Goal: Task Accomplishment & Management: Use online tool/utility

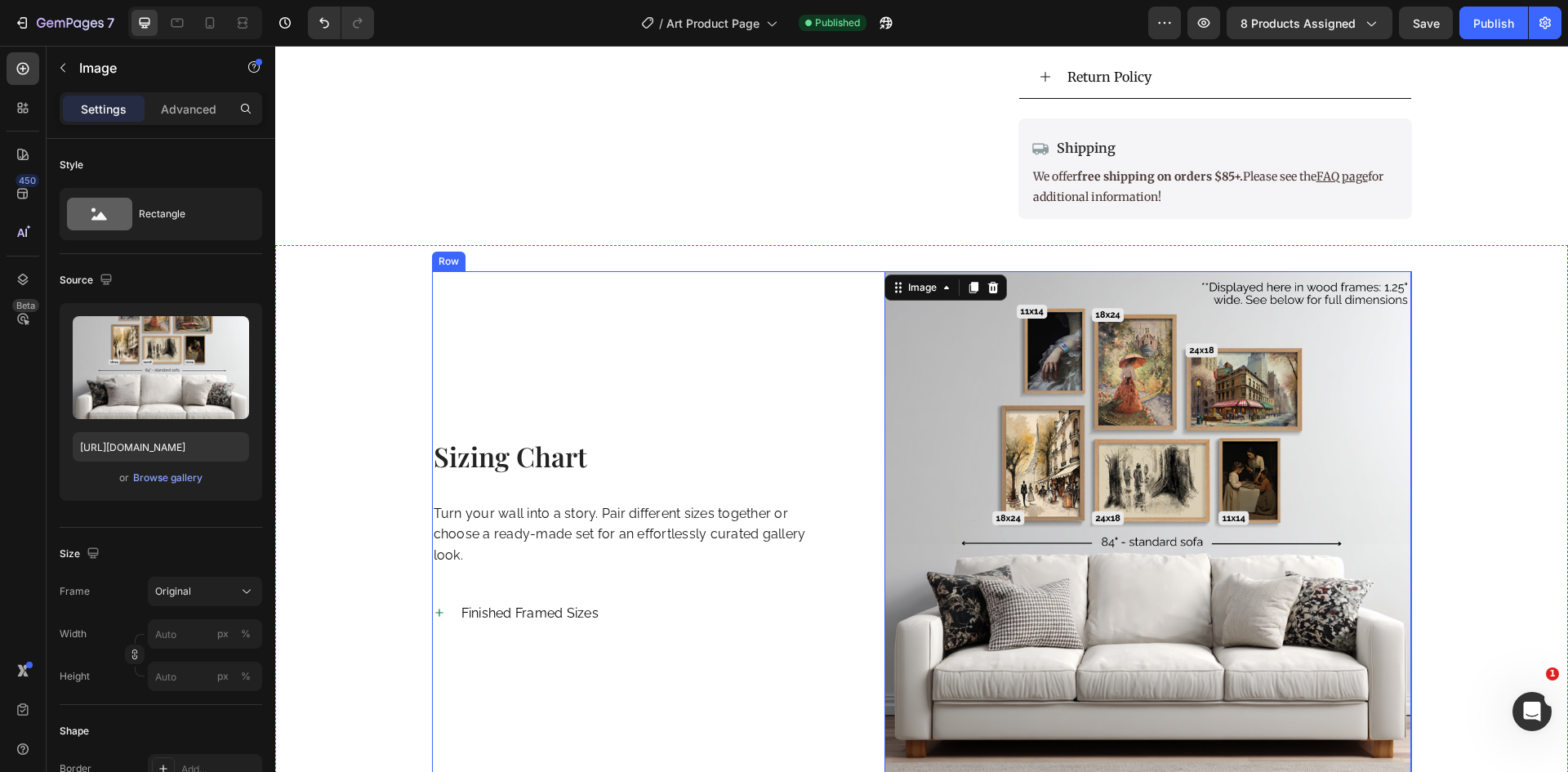
scroll to position [1064, 0]
click at [386, 287] on div "Sizing Chart Heading Turn your wall into a story. Pair different sizes together…" at bounding box center [922, 566] width 1268 height 592
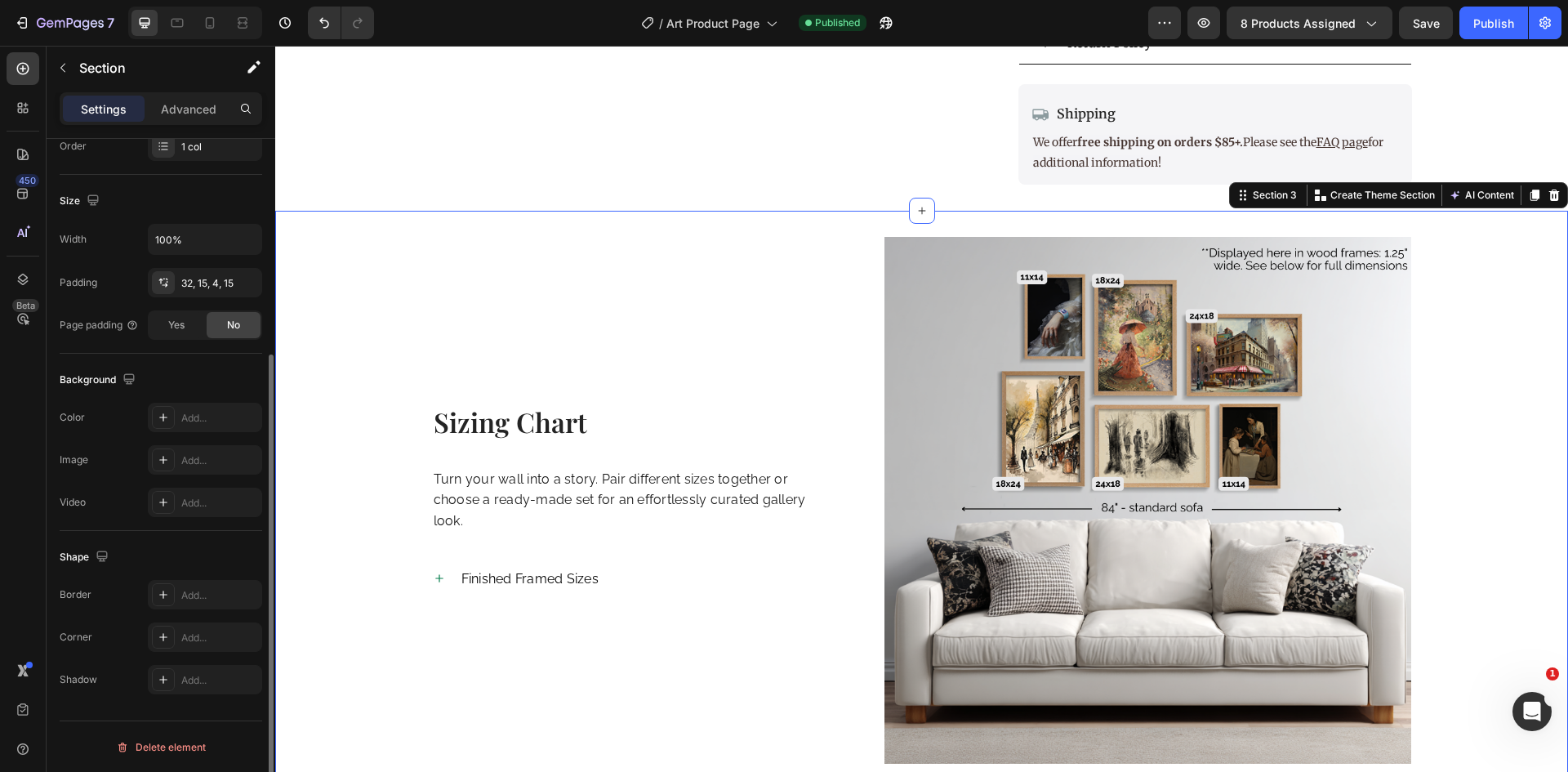
scroll to position [0, 0]
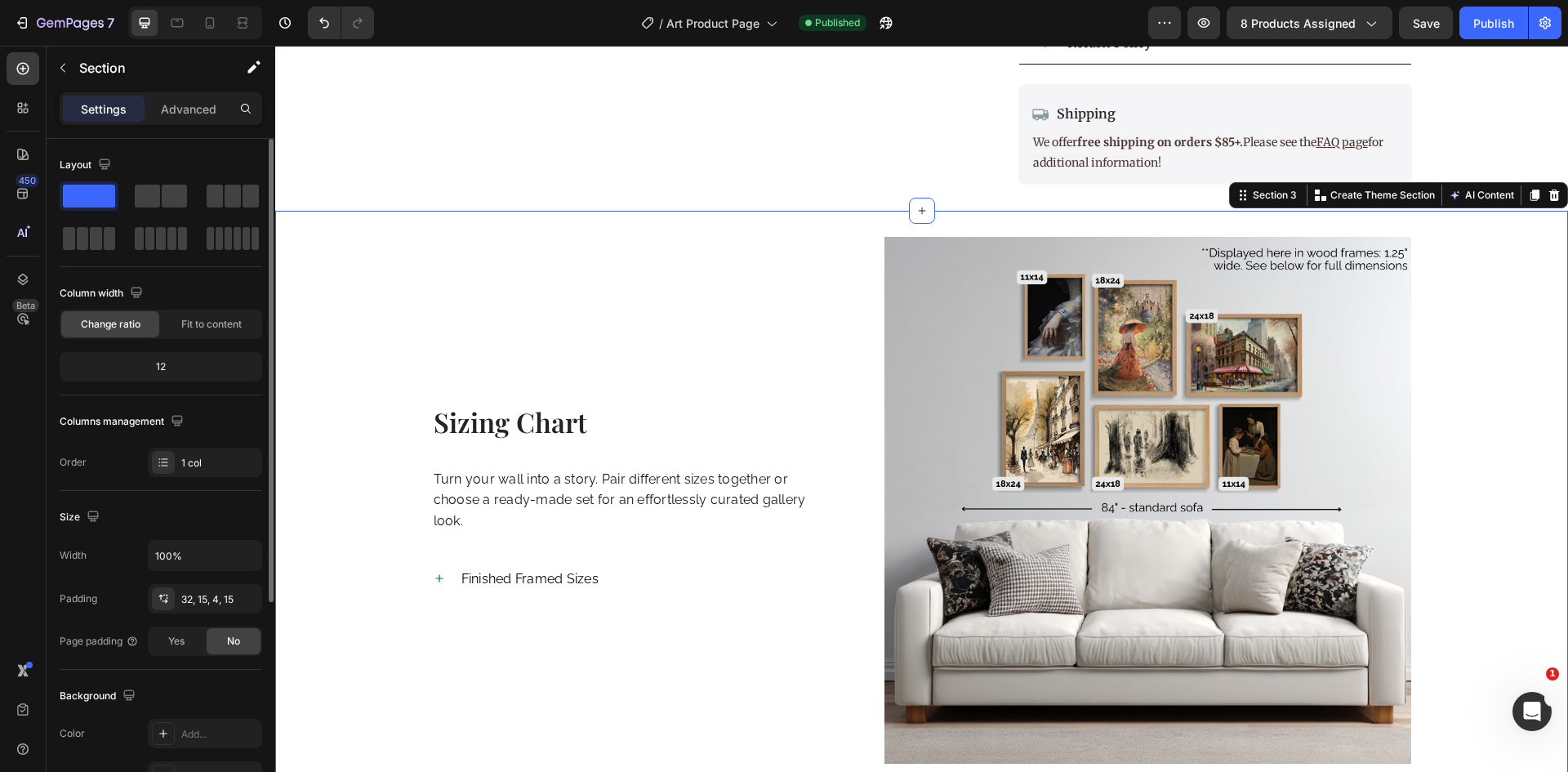
click at [340, 216] on div "Sizing Chart Heading Turn your wall into a story. Pair different sizes together…" at bounding box center [921, 521] width 1293 height 622
click at [330, 230] on div "Sizing Chart Heading Turn your wall into a story. Pair different sizes together…" at bounding box center [921, 521] width 1293 height 622
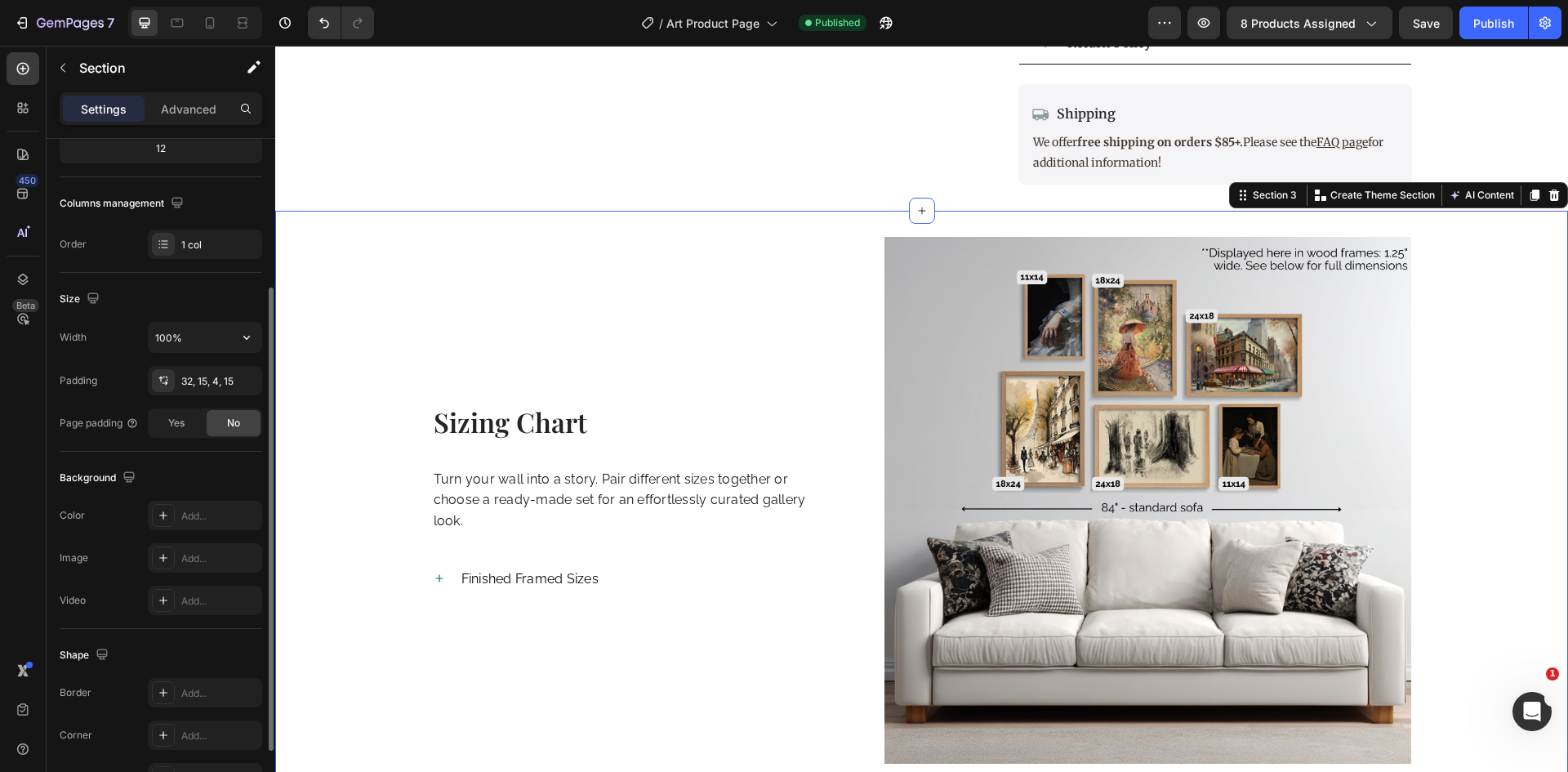
scroll to position [219, 0]
click at [158, 524] on div at bounding box center [163, 514] width 22 height 22
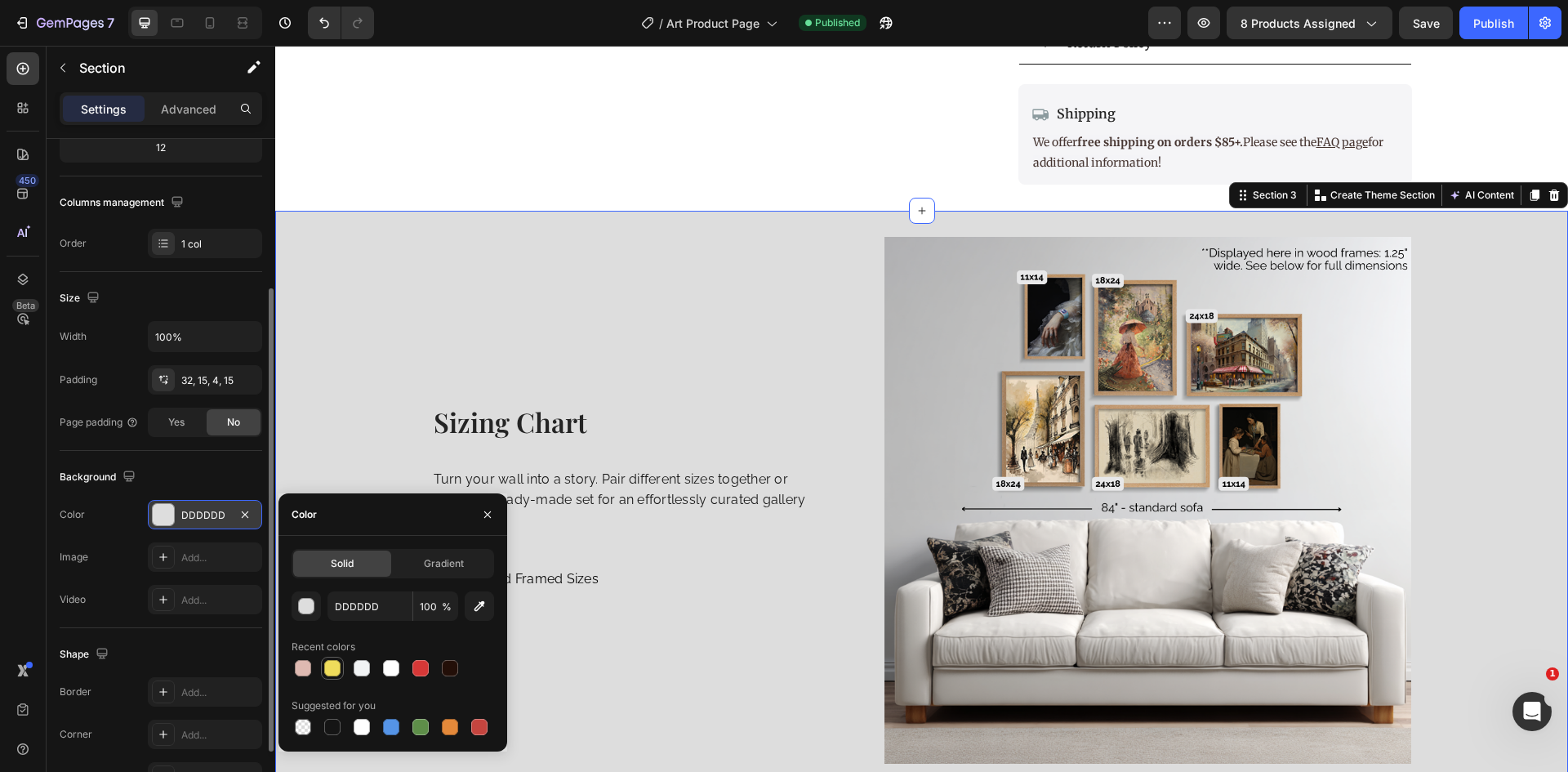
click at [331, 669] on div at bounding box center [332, 668] width 17 height 17
type input "EFDC5B"
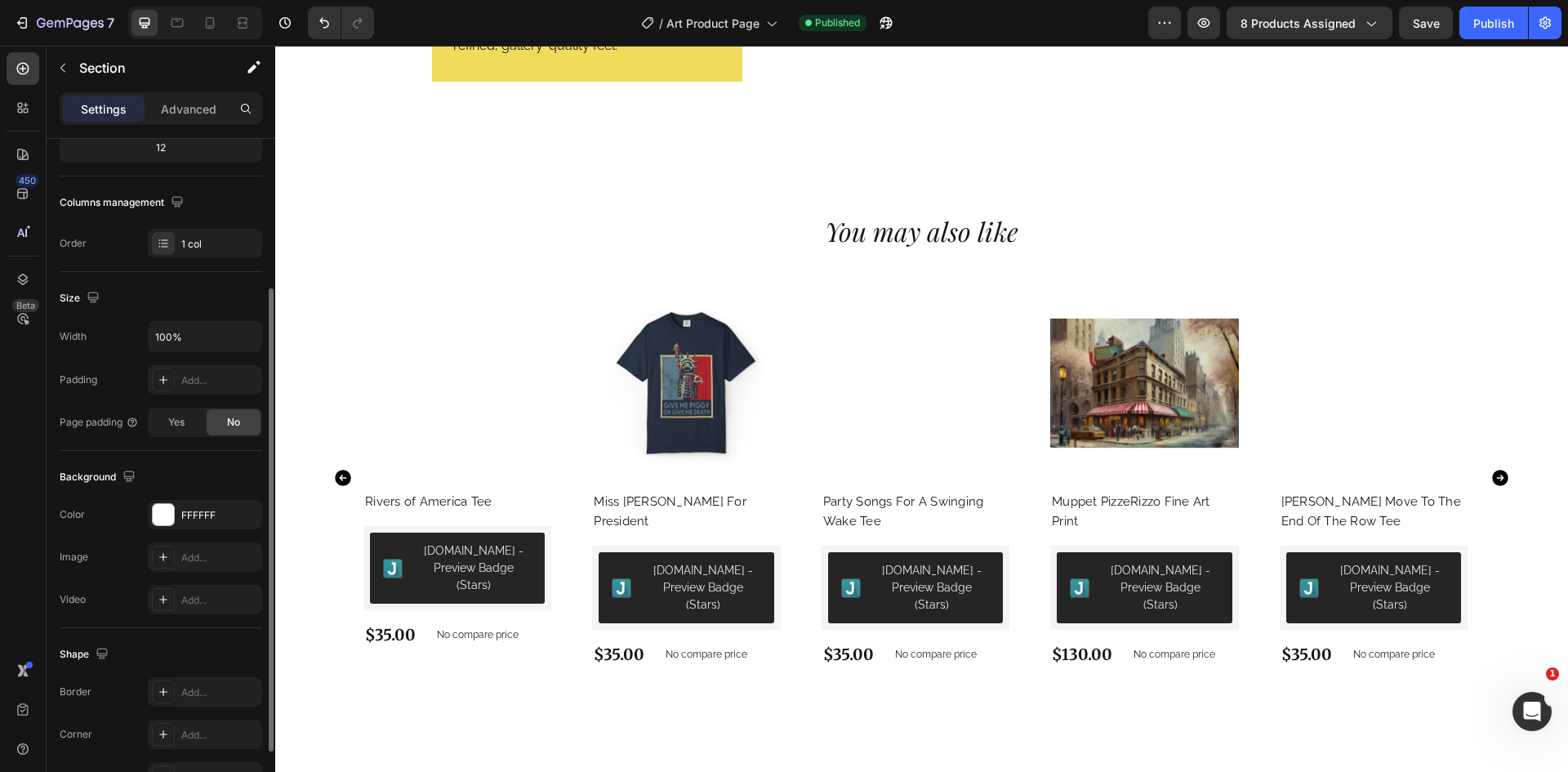
scroll to position [2513, 0]
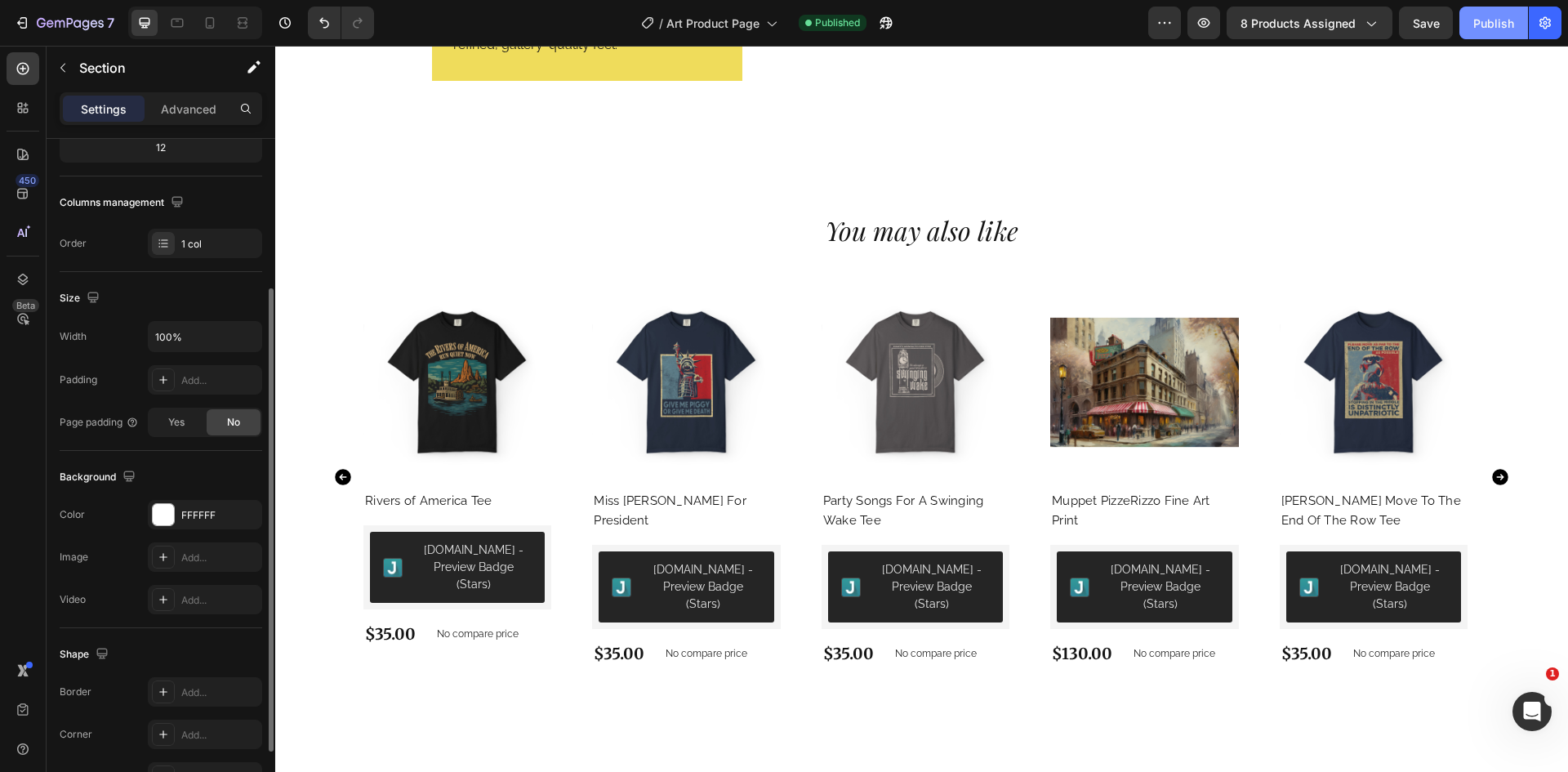
click at [1489, 38] on button "Publish" at bounding box center [1494, 22] width 68 height 32
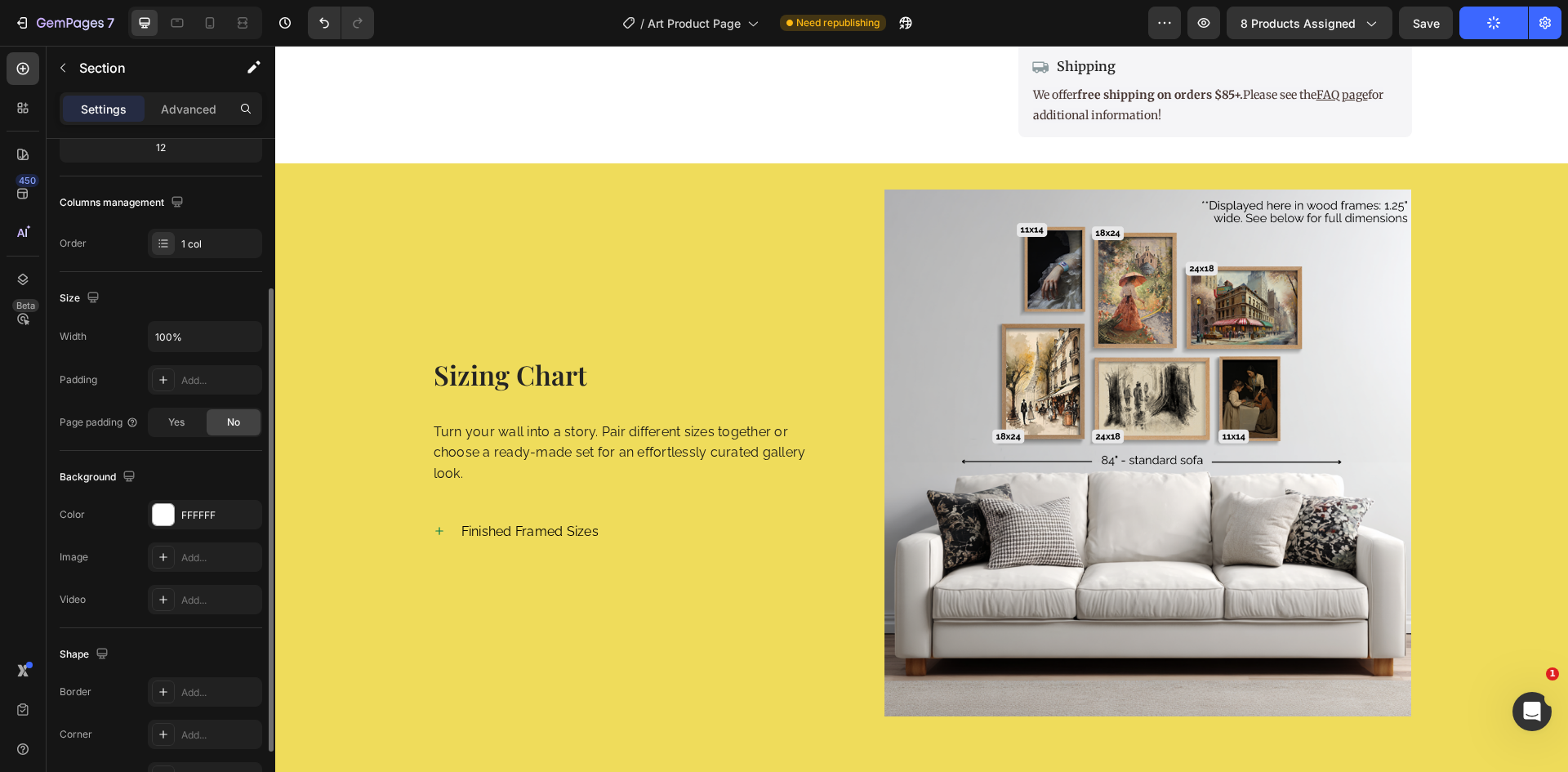
scroll to position [1145, 0]
click at [549, 421] on p "Turn your wall into a story. Pair different sizes together or choose a ready-ma…" at bounding box center [620, 452] width 373 height 62
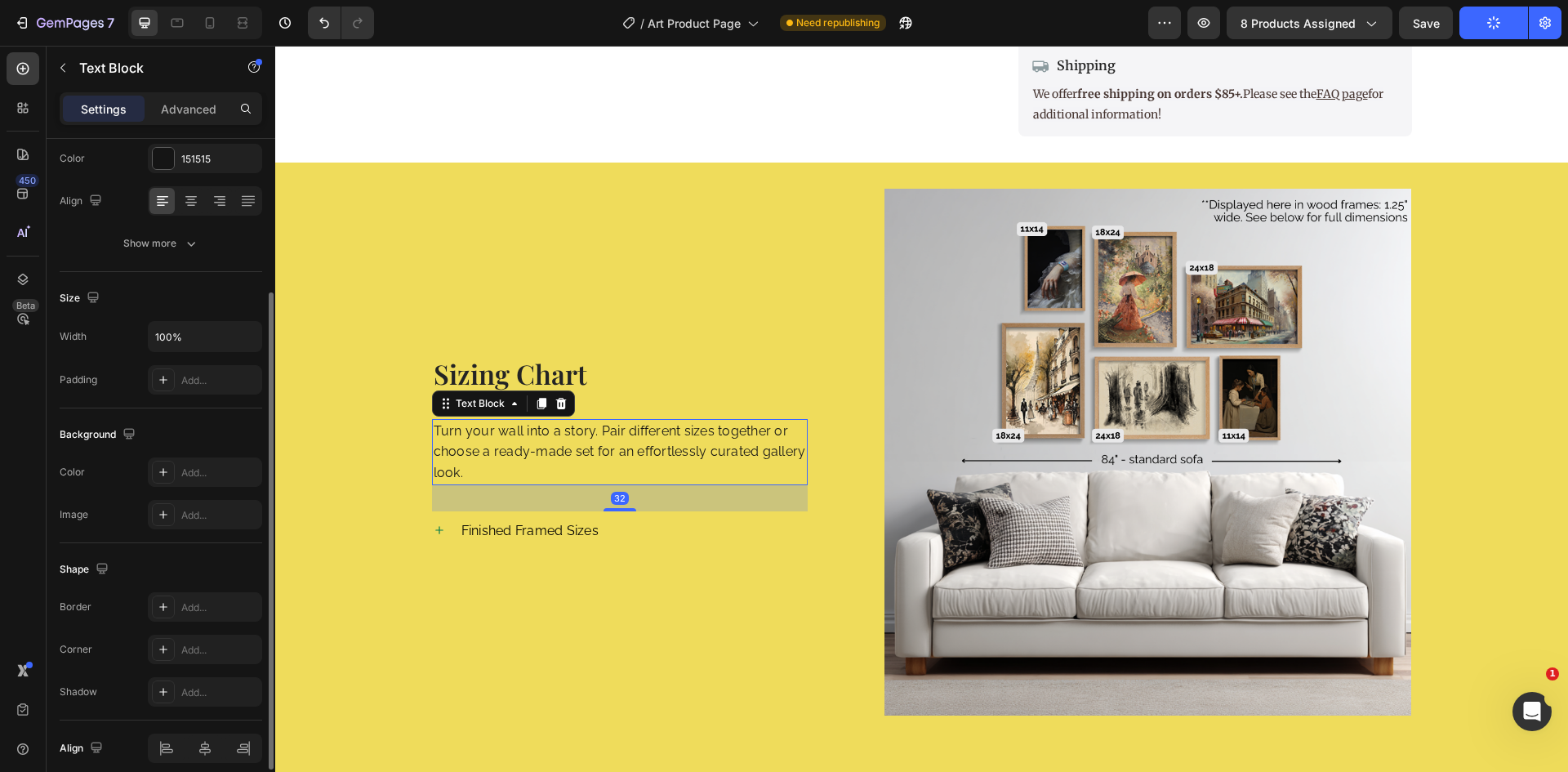
scroll to position [0, 0]
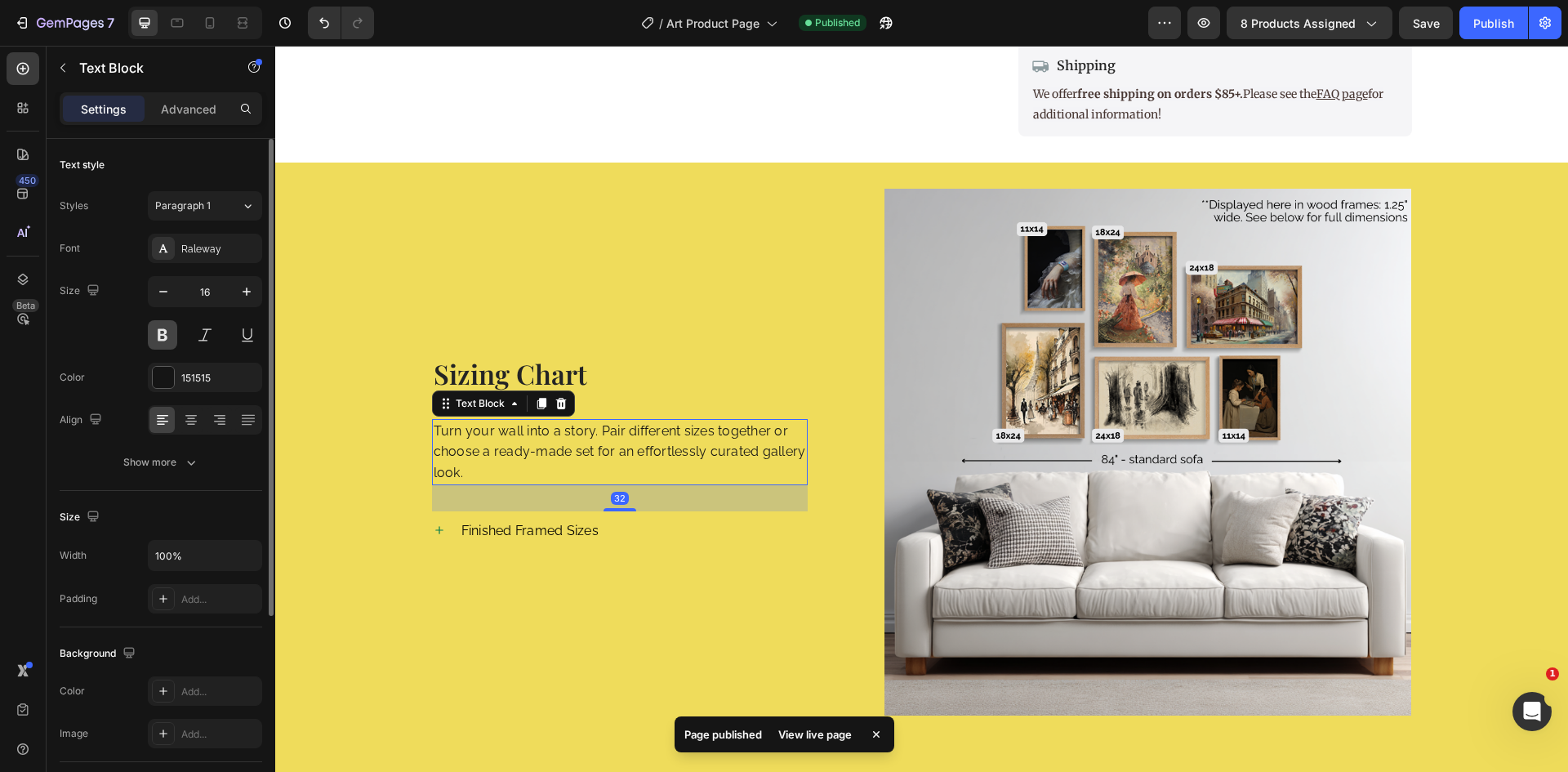
click at [166, 335] on button at bounding box center [162, 335] width 29 height 29
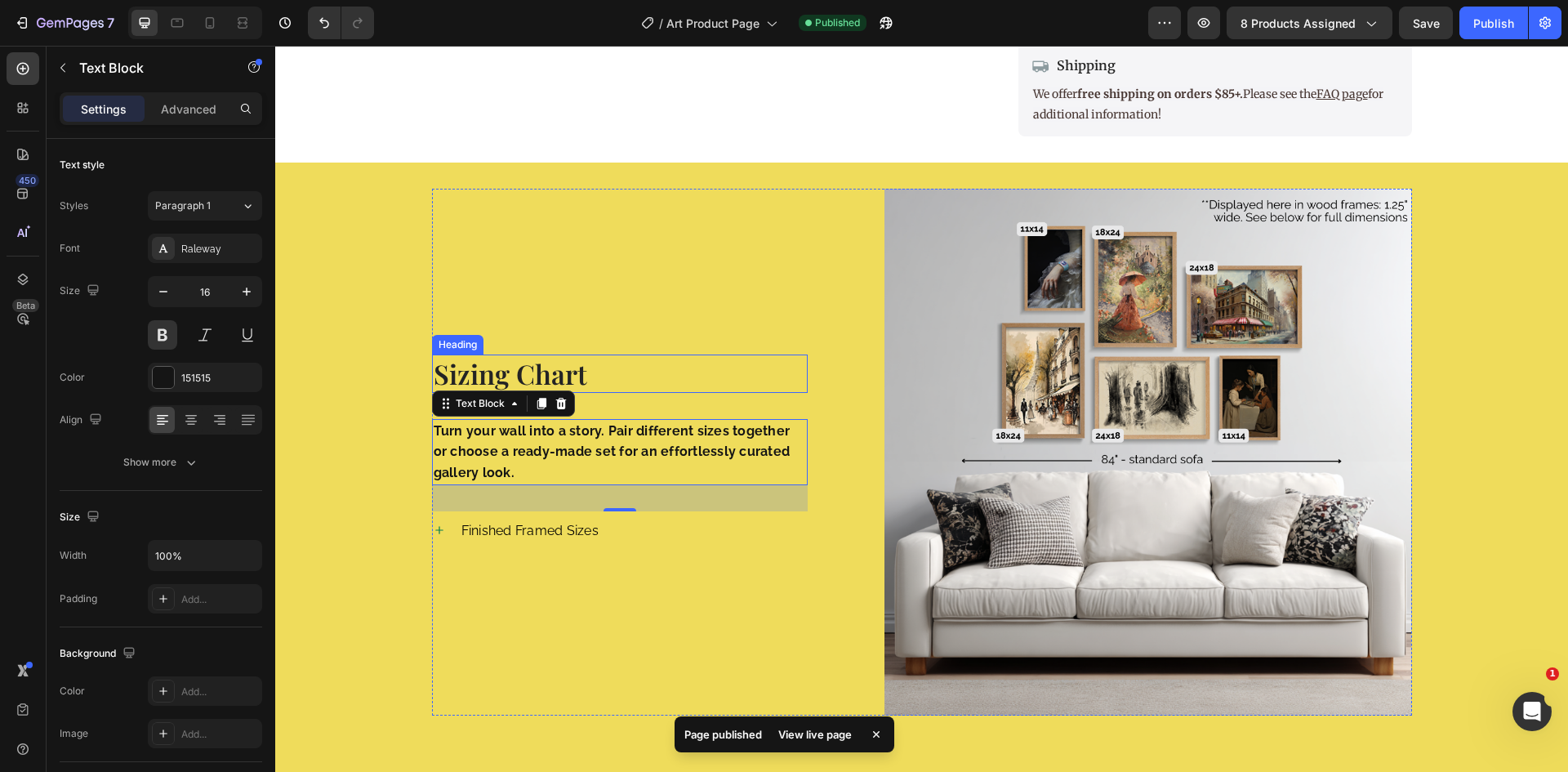
click at [448, 373] on h2 "Sizing Chart" at bounding box center [621, 373] width 377 height 38
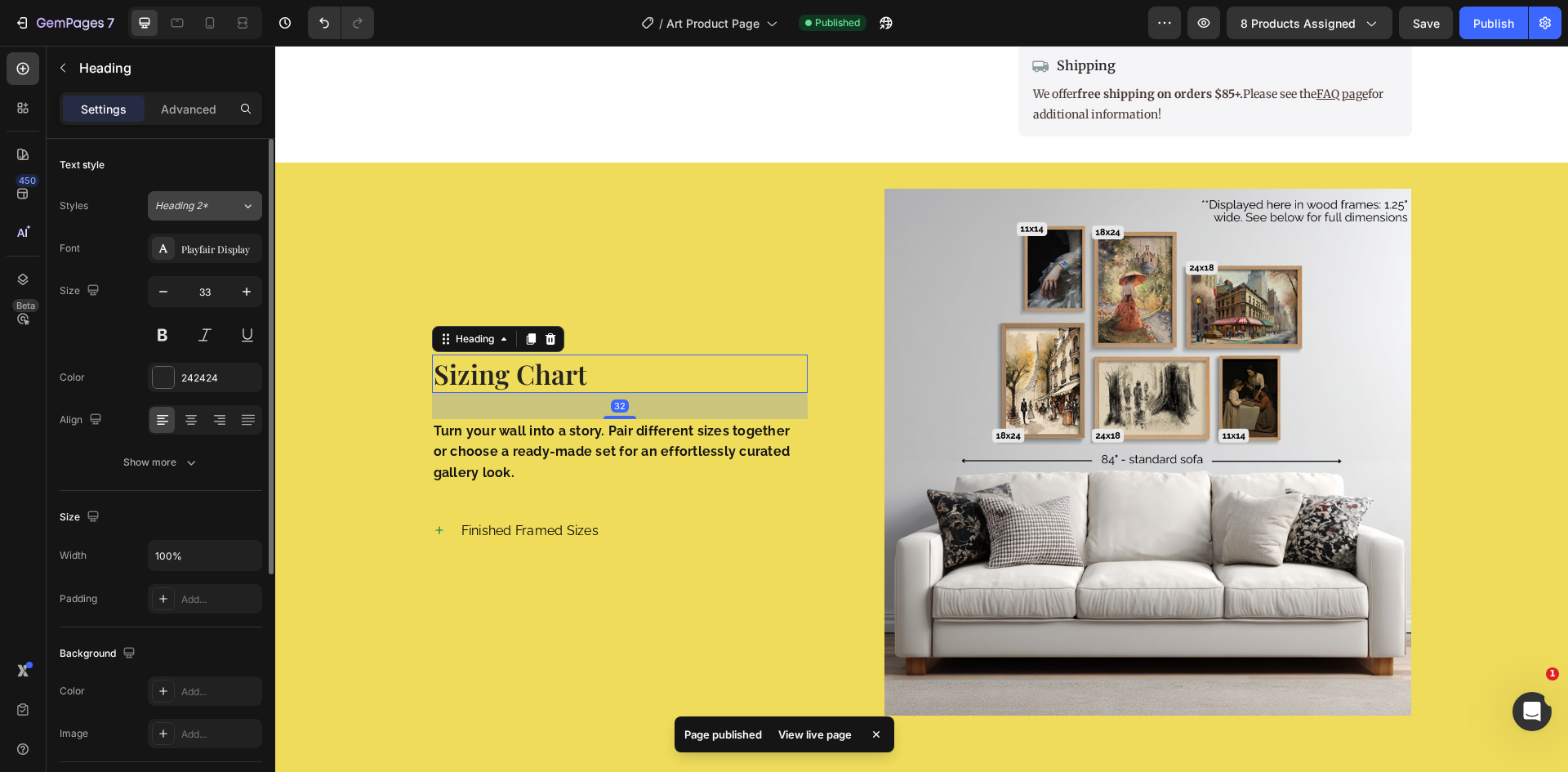
click at [243, 202] on icon at bounding box center [248, 206] width 14 height 17
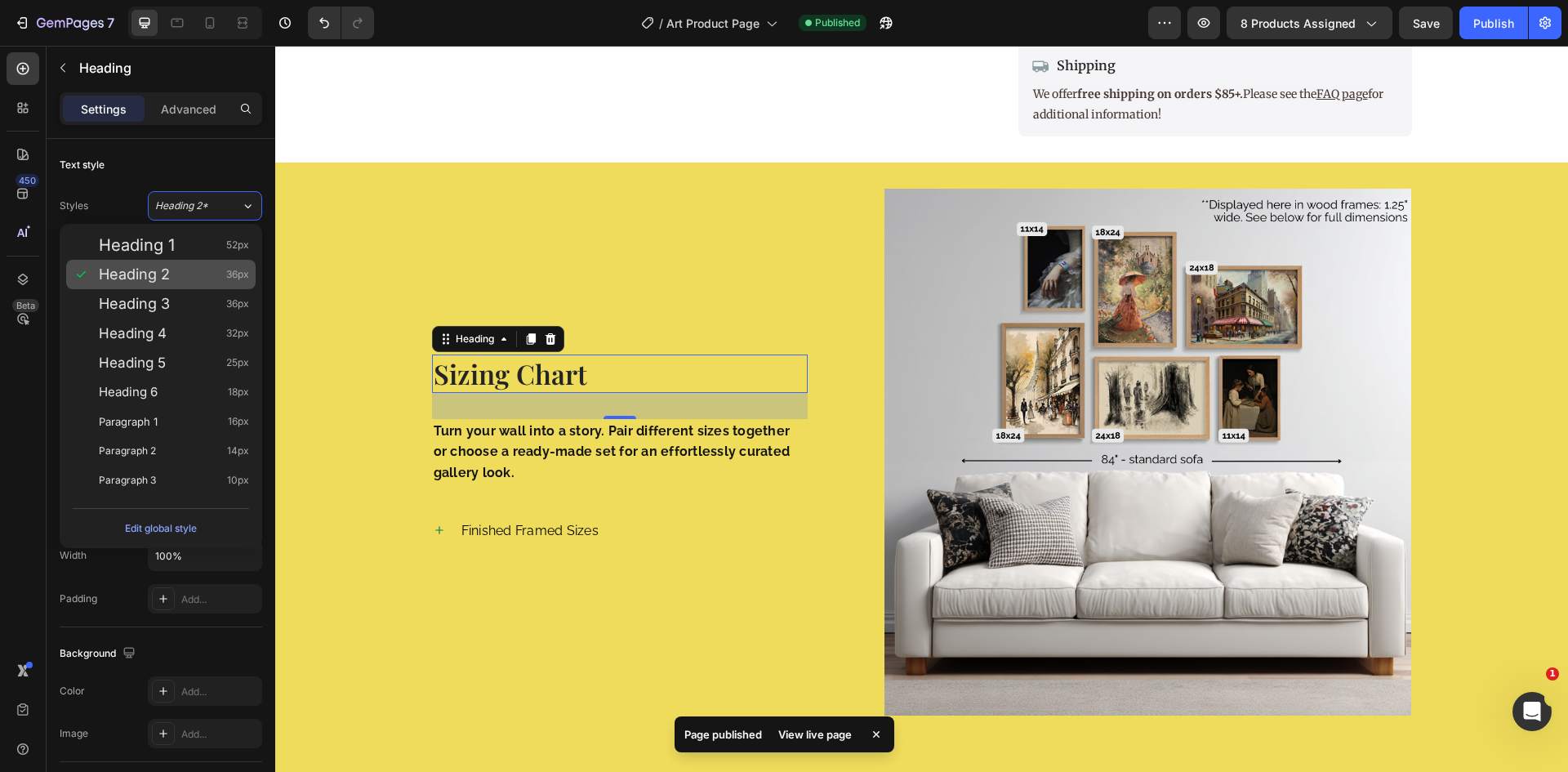
click at [197, 271] on div "Heading 2 36px" at bounding box center [174, 274] width 150 height 17
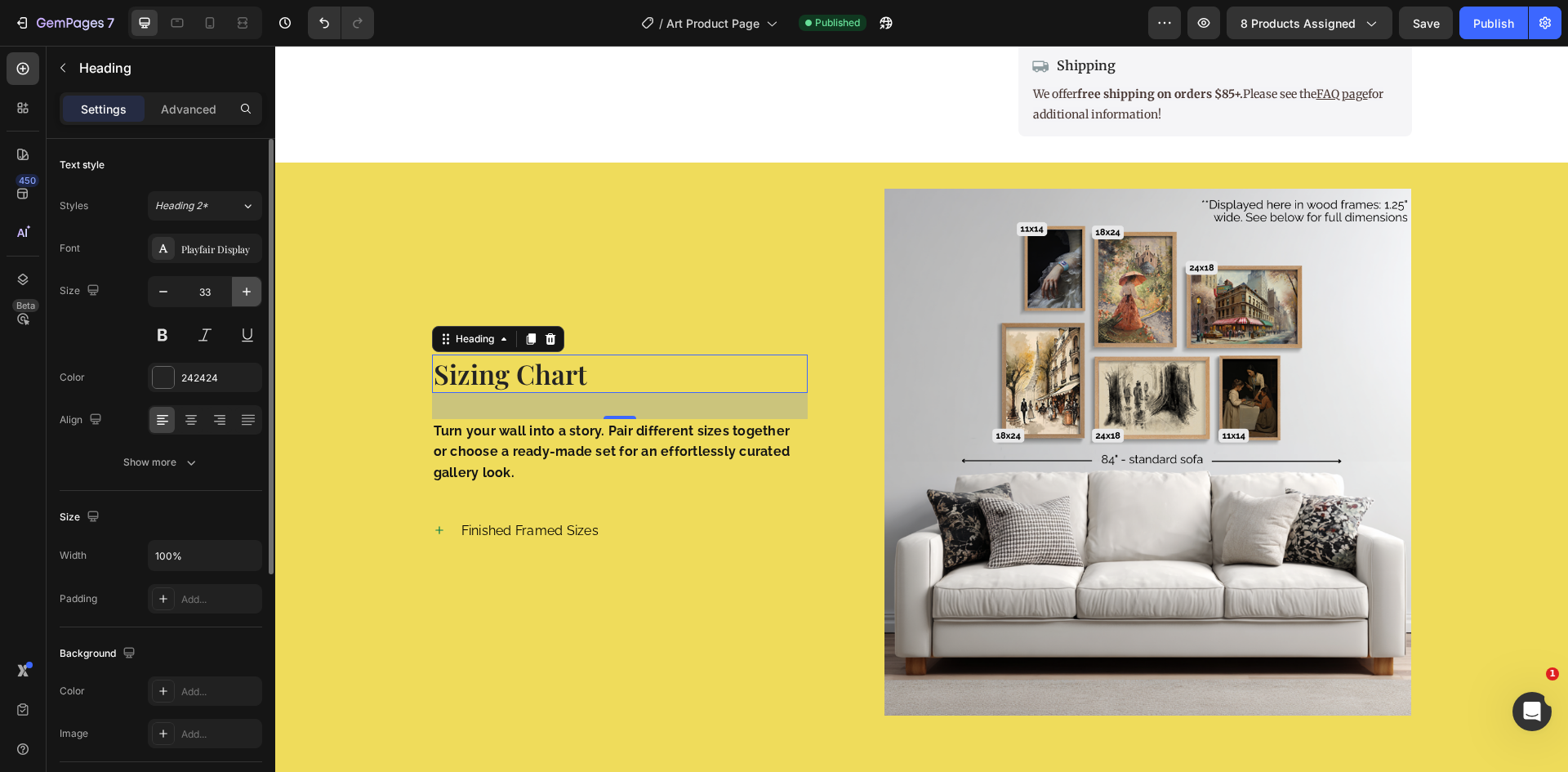
click at [255, 296] on button "button" at bounding box center [247, 292] width 29 height 29
type input "36"
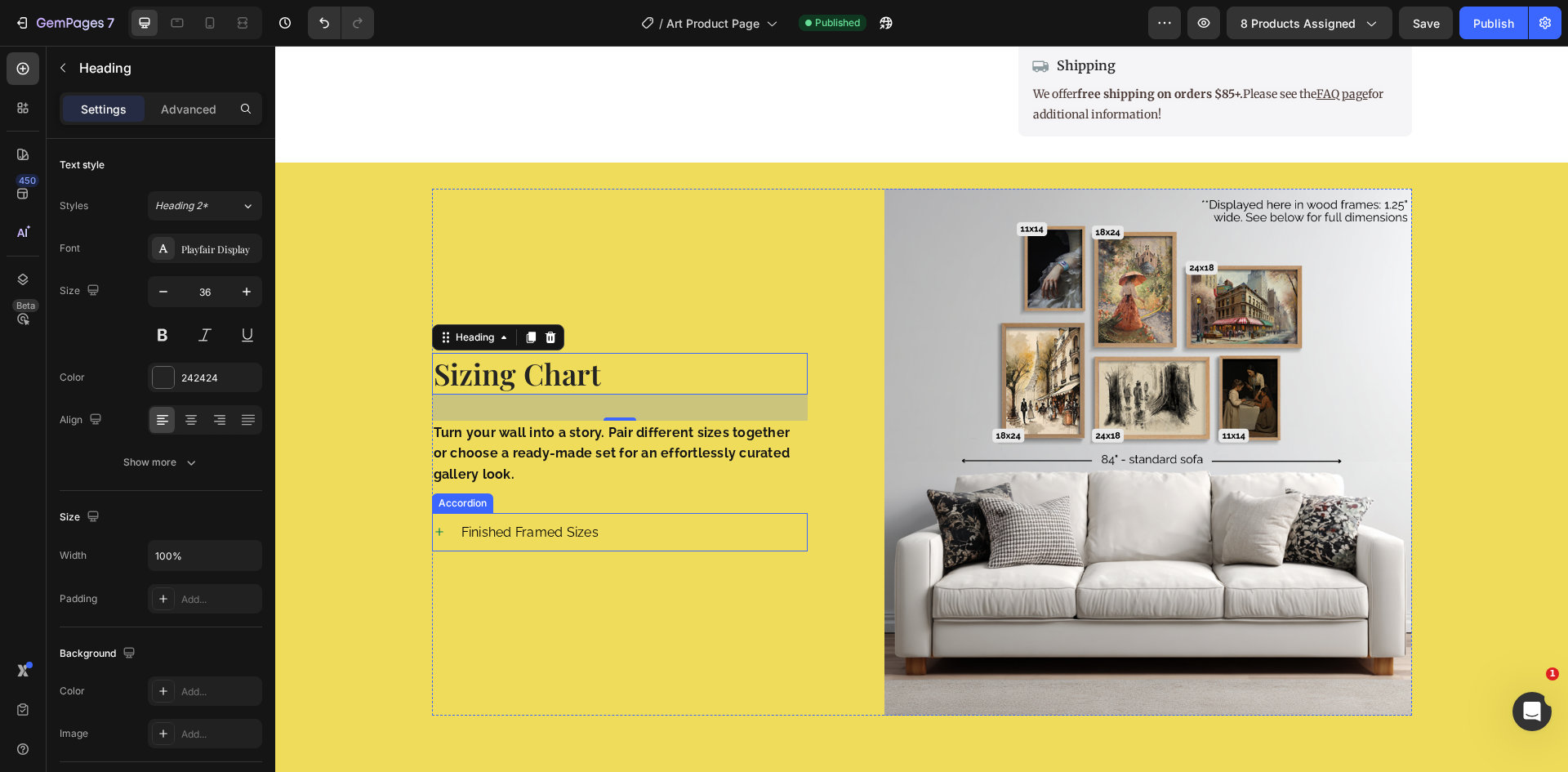
click at [497, 530] on span "Finished Framed Sizes" at bounding box center [530, 532] width 138 height 16
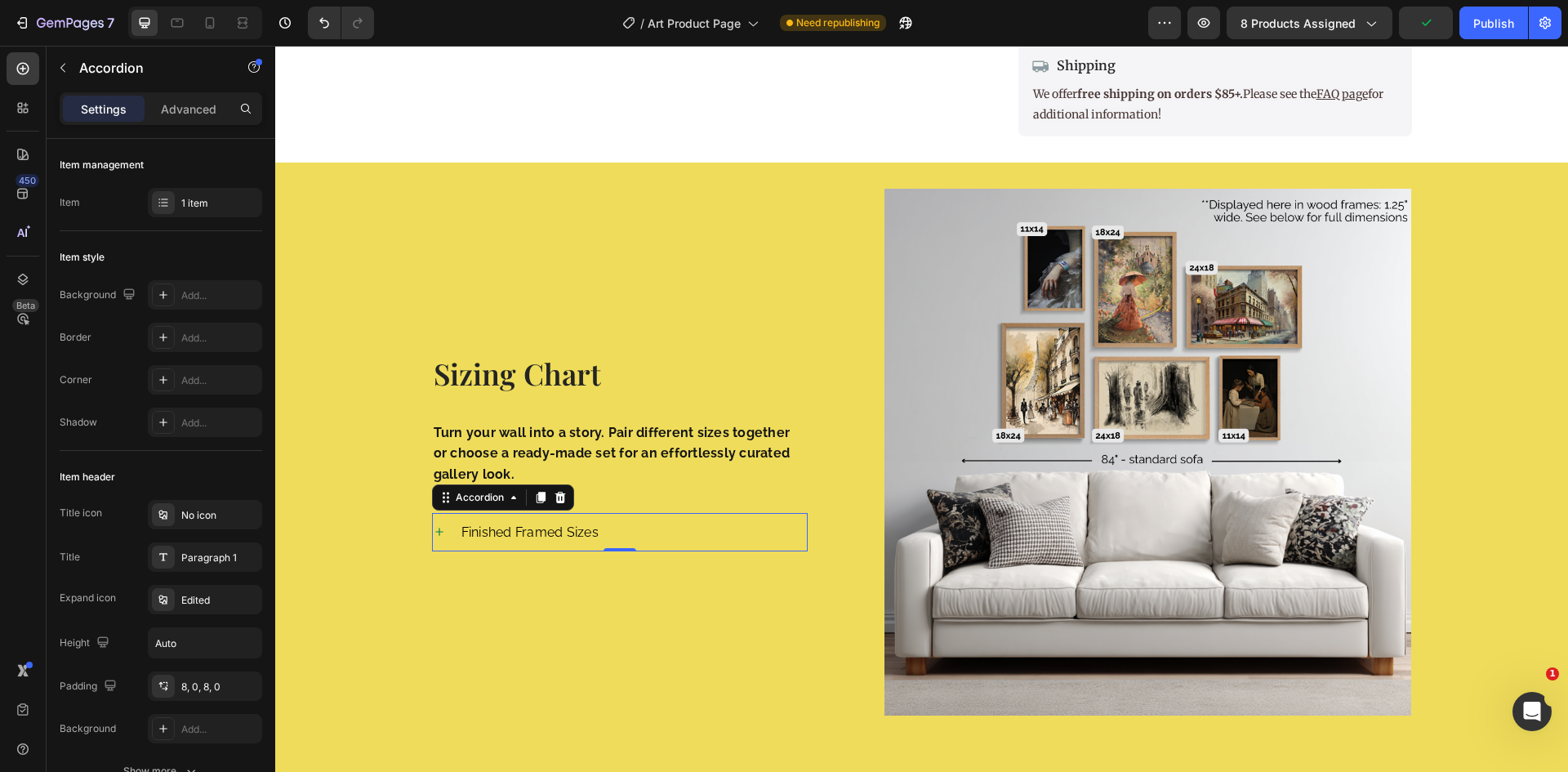
click at [568, 534] on span "Finished Framed Sizes" at bounding box center [530, 532] width 138 height 16
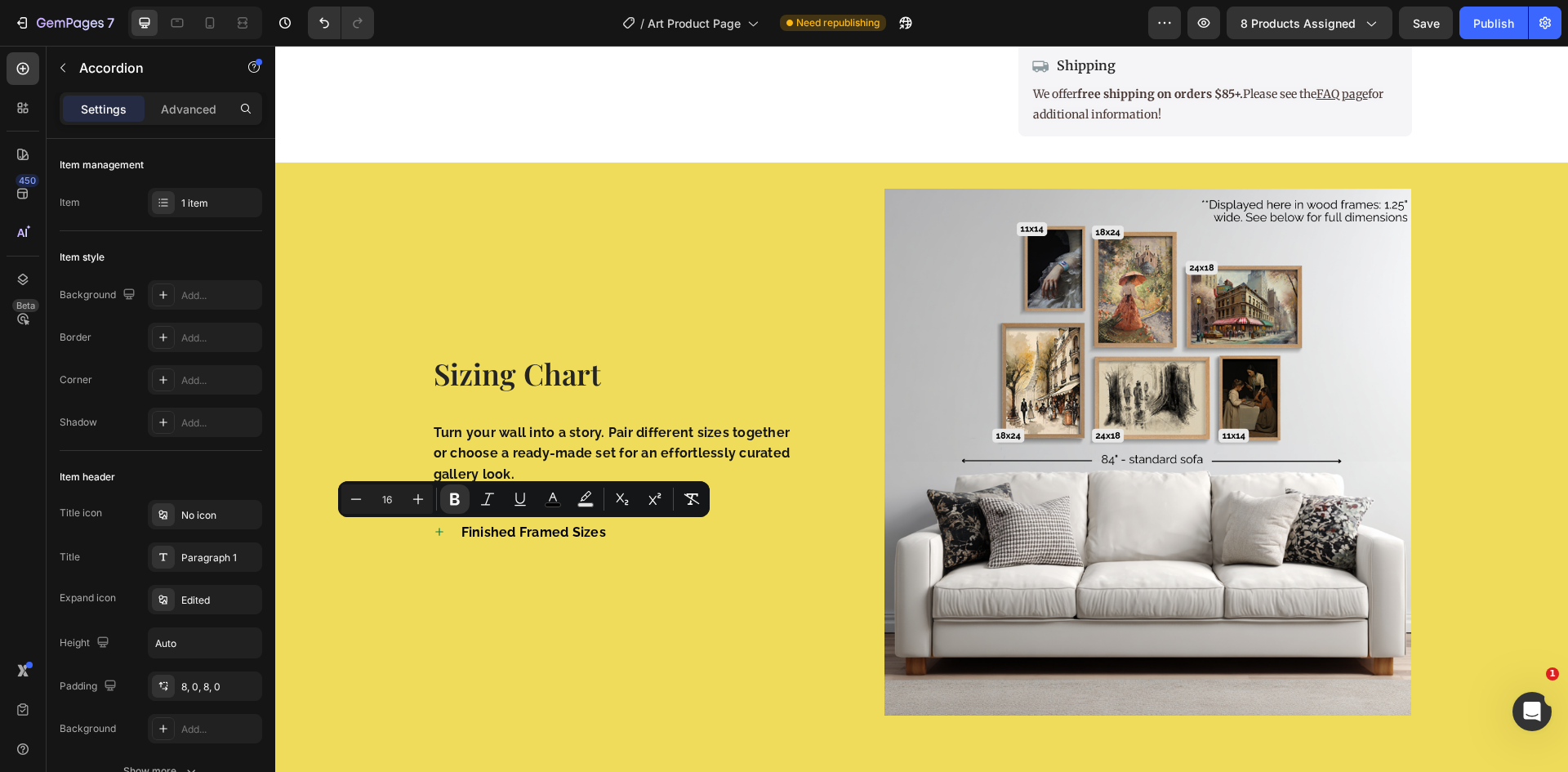
click at [433, 525] on icon at bounding box center [439, 531] width 13 height 13
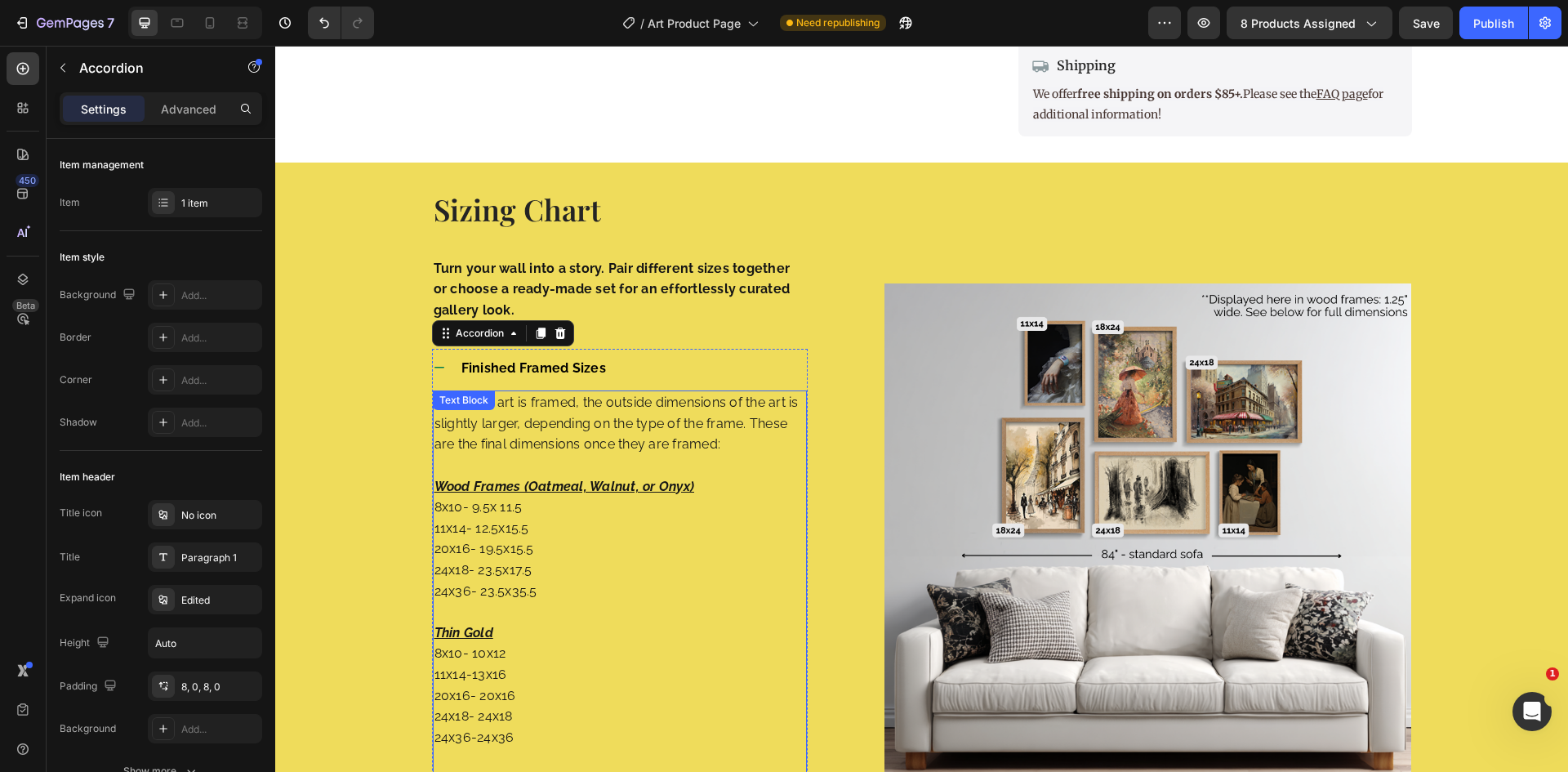
click at [568, 502] on p "Wood Frames (Oatmeal, Walnut, or Onyx) 8x10- 9.5x 11.5 11x14- 12.5x15.5 20x16- …" at bounding box center [620, 539] width 372 height 126
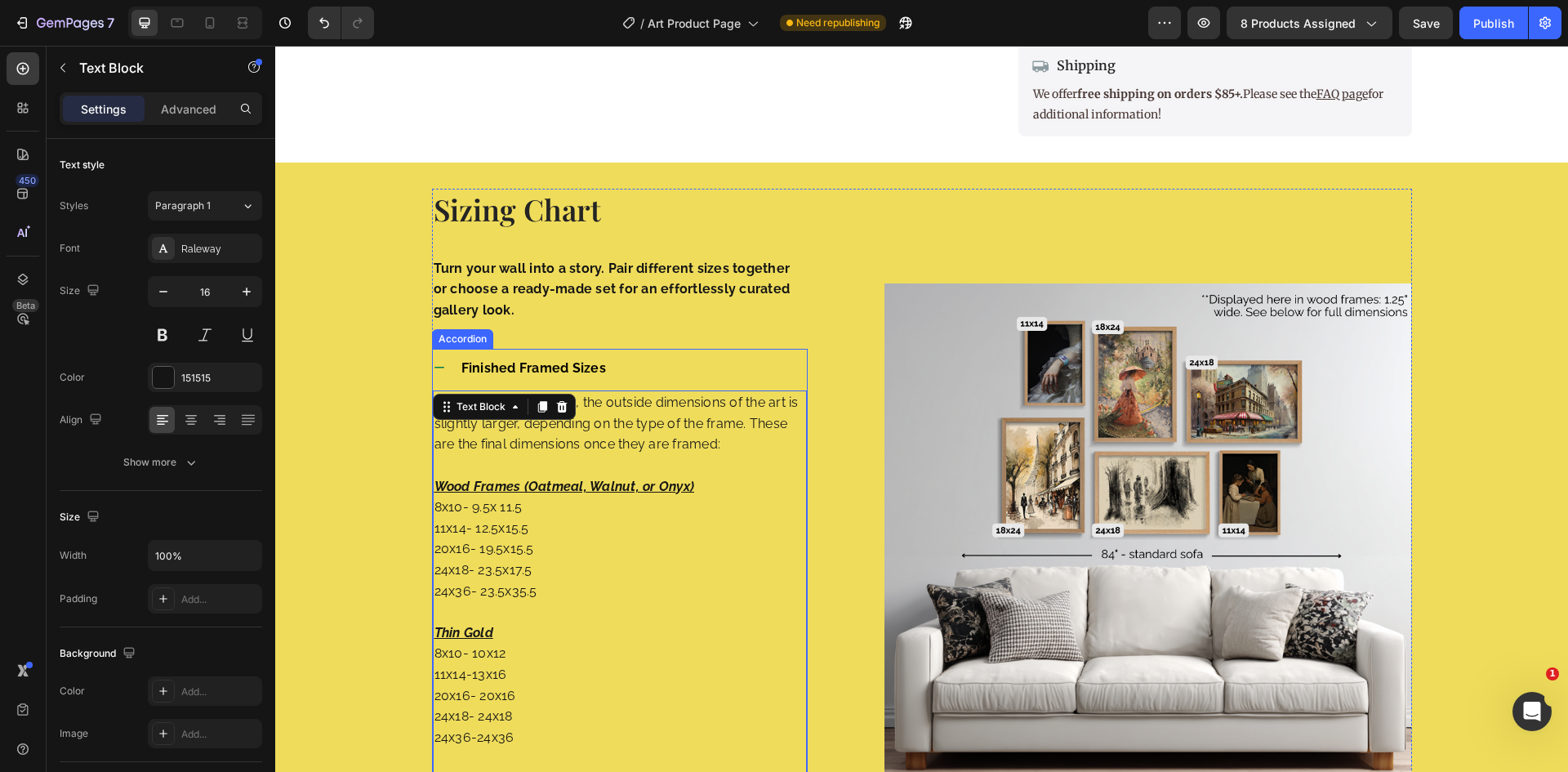
click at [436, 358] on div "Finished Framed Sizes" at bounding box center [621, 368] width 375 height 39
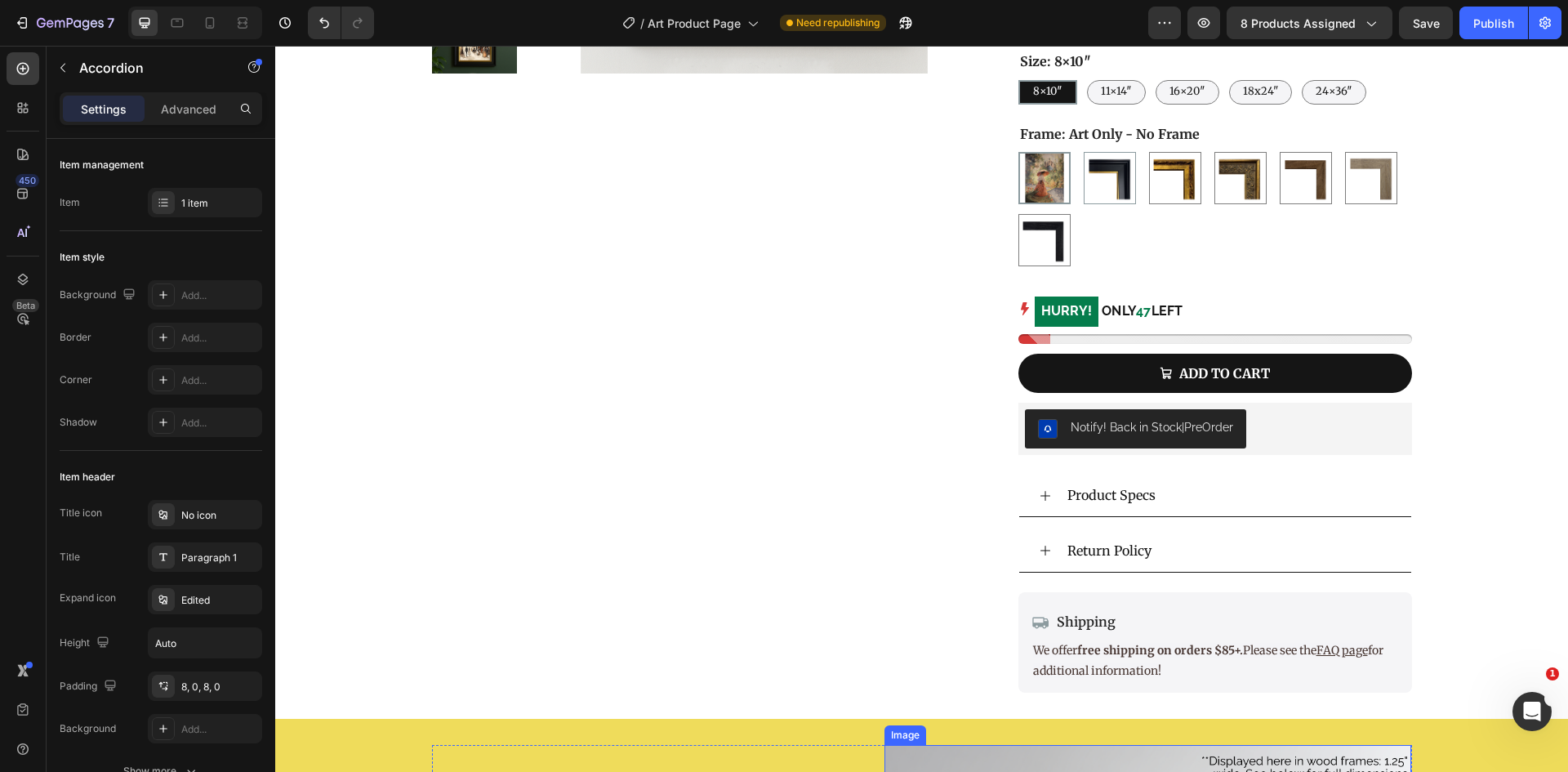
scroll to position [529, 0]
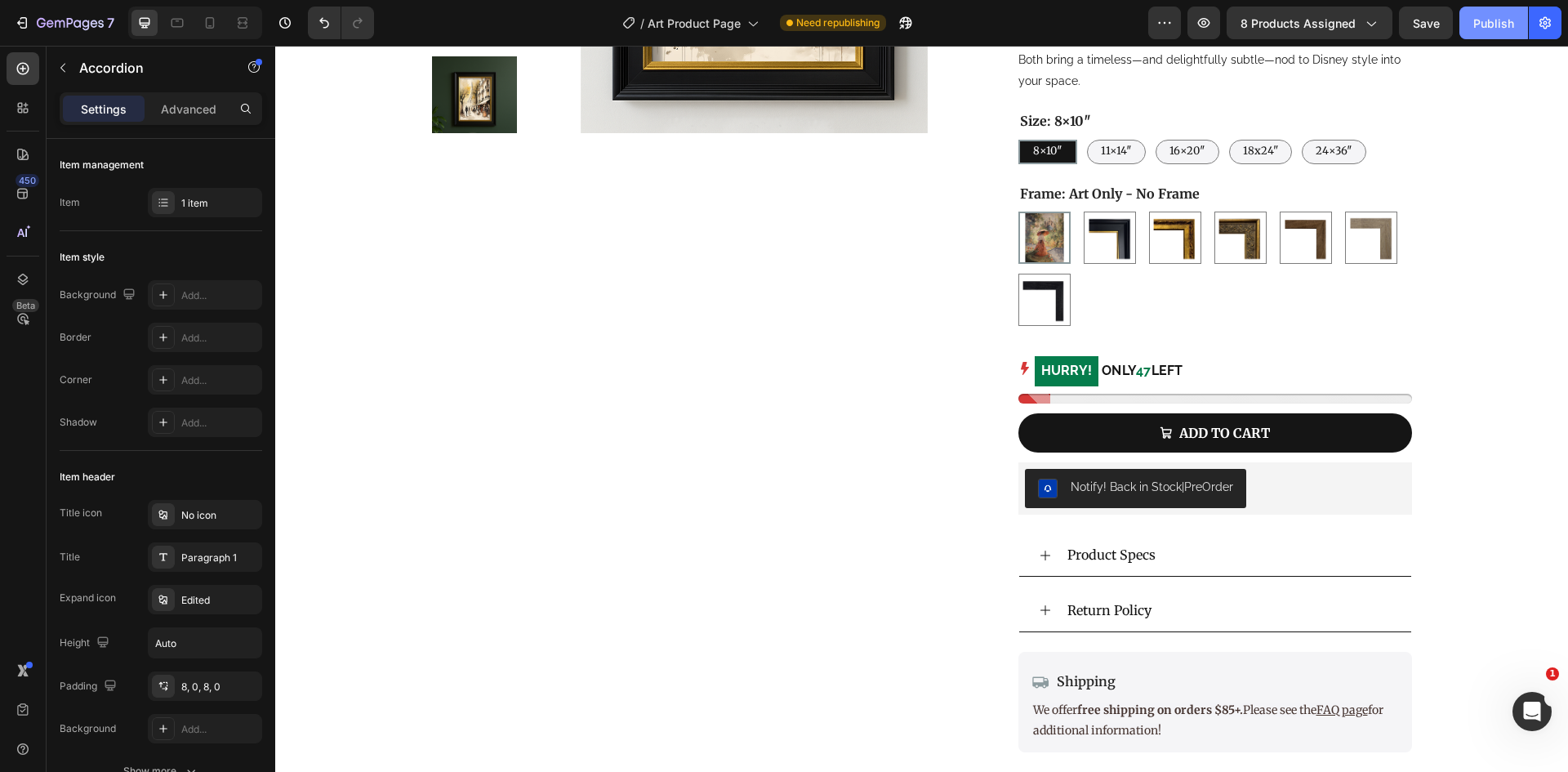
click at [1500, 24] on div "Publish" at bounding box center [1494, 23] width 41 height 18
